Goal: Task Accomplishment & Management: Manage account settings

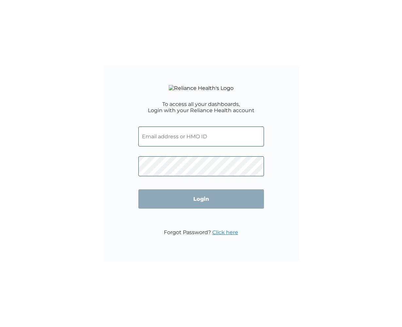
click at [180, 147] on input "text" at bounding box center [201, 137] width 126 height 20
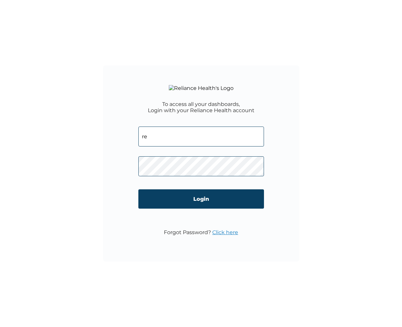
type input "ret"
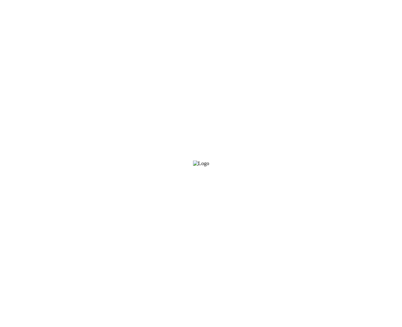
click at [185, 3] on html at bounding box center [201, 1] width 402 height 3
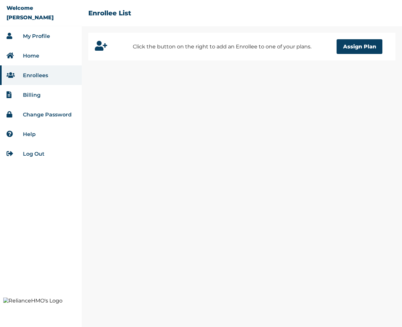
click at [40, 37] on link "My Profile" at bounding box center [36, 36] width 27 height 6
click at [39, 150] on li "Log Out" at bounding box center [41, 154] width 82 height 20
click at [28, 154] on link "Log Out" at bounding box center [34, 154] width 22 height 6
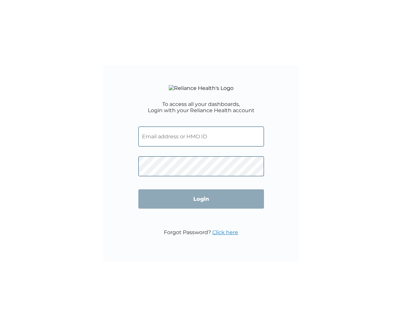
click at [182, 140] on input "text" at bounding box center [201, 137] width 126 height 20
click at [176, 147] on input "text" at bounding box center [201, 137] width 126 height 20
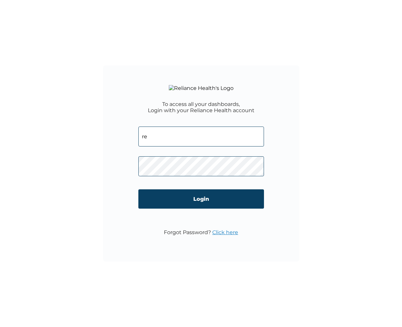
type input "ret"
click at [201, 209] on input "Login" at bounding box center [201, 199] width 126 height 19
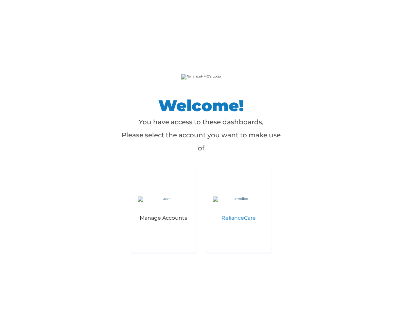
click at [233, 202] on img at bounding box center [239, 199] width 52 height 5
